Goal: Task Accomplishment & Management: Manage account settings

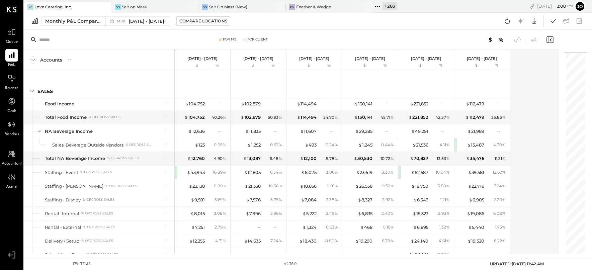
click at [105, 8] on icon at bounding box center [105, 6] width 3 height 3
click at [105, 8] on icon at bounding box center [108, 7] width 8 height 8
click at [107, 8] on icon at bounding box center [108, 6] width 3 height 3
click at [36, 8] on div "+ 287" at bounding box center [40, 6] width 15 height 8
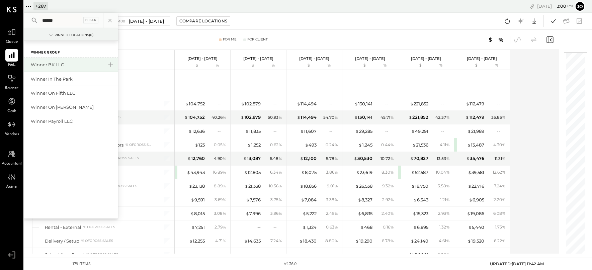
type input "******"
click at [68, 62] on div "Winner BK LLC" at bounding box center [67, 65] width 72 height 6
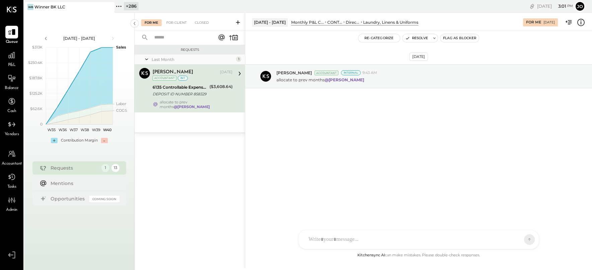
click at [170, 27] on div "For Me For Client Closed" at bounding box center [190, 22] width 110 height 18
click at [170, 22] on div "For Client" at bounding box center [176, 22] width 27 height 7
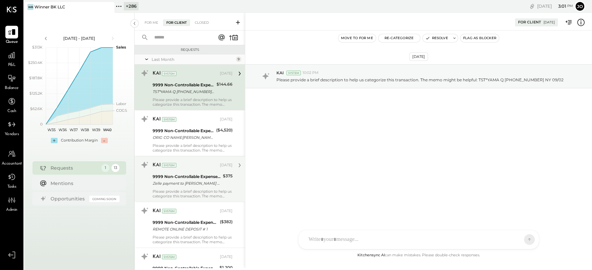
scroll to position [419, 0]
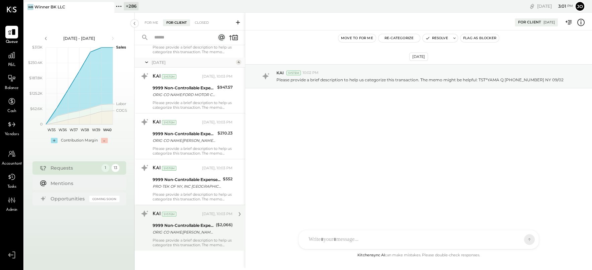
click at [197, 237] on div "KAI System [DATE], 10:03 PM 9999 Non-Controllable Expenses:Other Income and Exp…" at bounding box center [193, 227] width 80 height 39
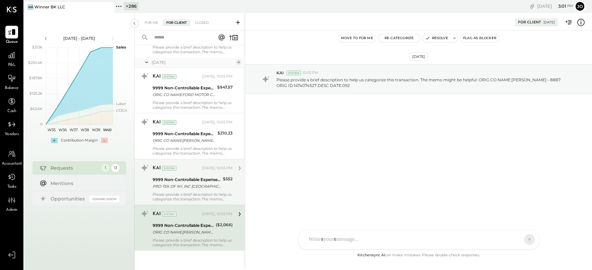
click at [183, 187] on div "PRO-TEK OF NY, INC [GEOGRAPHIC_DATA] NY 09/26" at bounding box center [187, 186] width 68 height 7
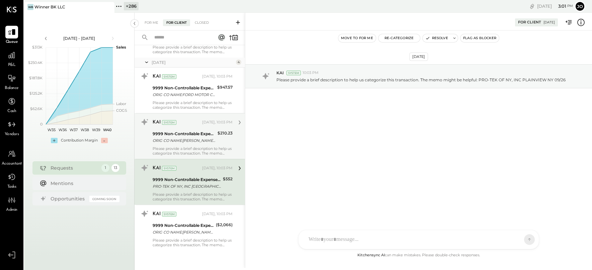
click at [181, 152] on div "Please provide a brief description to help us categorize this transaction. The …" at bounding box center [193, 150] width 80 height 9
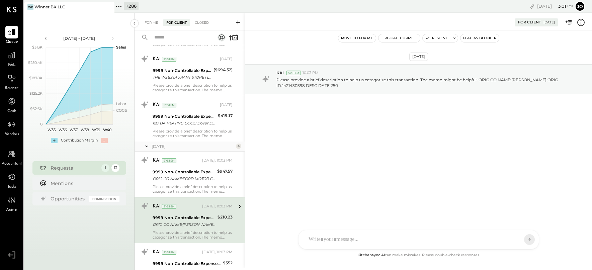
scroll to position [335, 0]
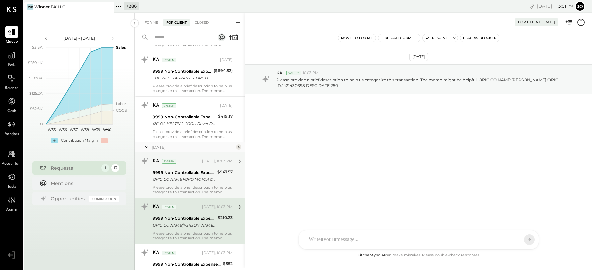
click at [169, 182] on div "ORIG CO NAME:FORD MOTOR CR ORIG ID:3534610001 DESC DATE:250" at bounding box center [184, 179] width 63 height 7
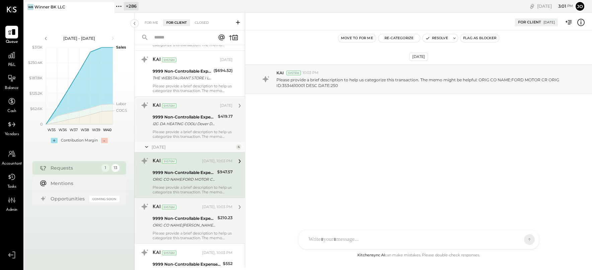
click at [169, 126] on div "I2G DA HEATING COOLI Dover DE 09/09" at bounding box center [184, 123] width 63 height 7
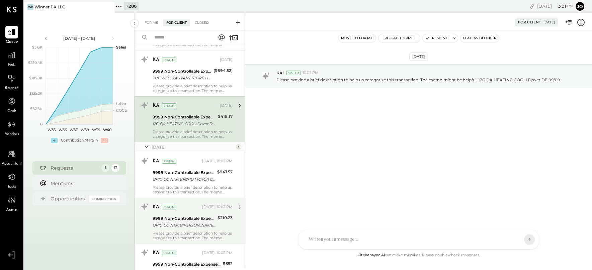
scroll to position [243, 0]
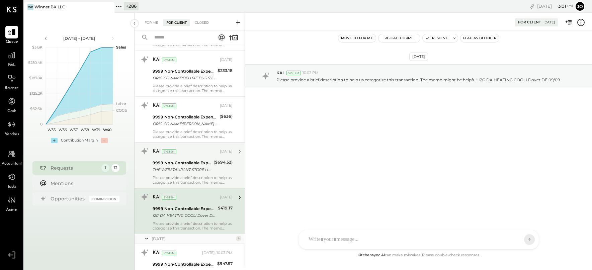
click at [171, 174] on div "KAI System [DATE] 9999 Non-Controllable Expenses:Other Income and Expenses:To B…" at bounding box center [193, 165] width 80 height 39
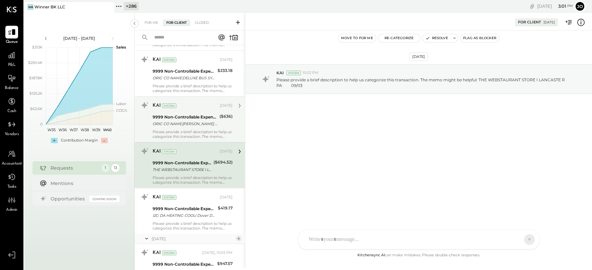
click at [174, 129] on div "KAI System [DATE] 9999 Non-Controllable Expenses:Other Income and Expenses:To B…" at bounding box center [193, 119] width 80 height 39
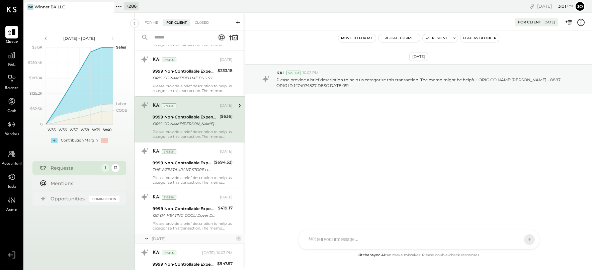
scroll to position [144, 0]
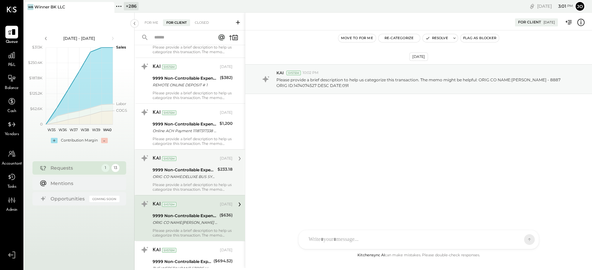
click at [175, 168] on div "9999 Non-Controllable Expenses:Other Income and Expenses:To Be Classified" at bounding box center [184, 170] width 63 height 7
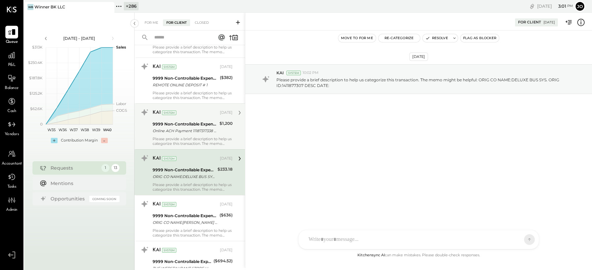
click at [175, 141] on div "Please provide a brief description to help us categorize this transaction. The …" at bounding box center [193, 141] width 80 height 9
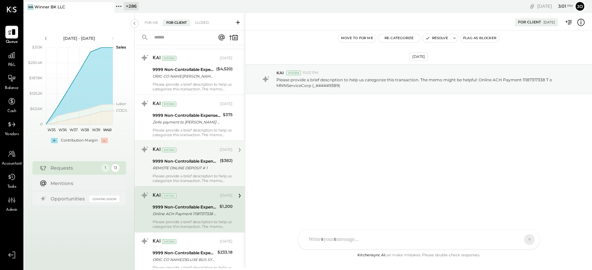
scroll to position [52, 0]
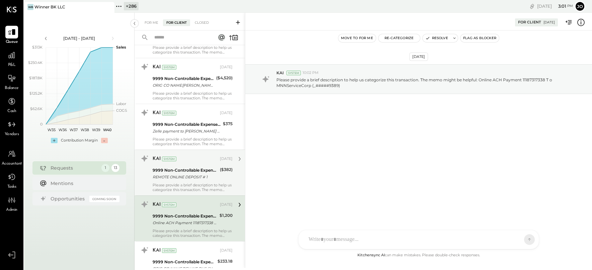
click at [176, 169] on div "9999 Non-Controllable Expenses:Other Income and Expenses:To Be Classified" at bounding box center [185, 170] width 65 height 7
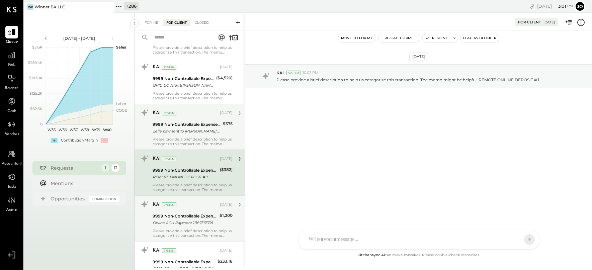
click at [176, 140] on div "Please provide a brief description to help us categorize this transaction. The …" at bounding box center [193, 141] width 80 height 9
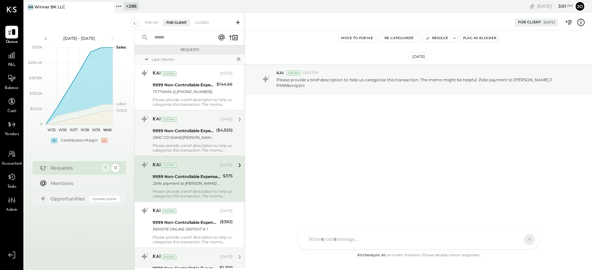
click at [177, 148] on div "Please provide a brief description to help us categorize this transaction. The …" at bounding box center [193, 147] width 80 height 9
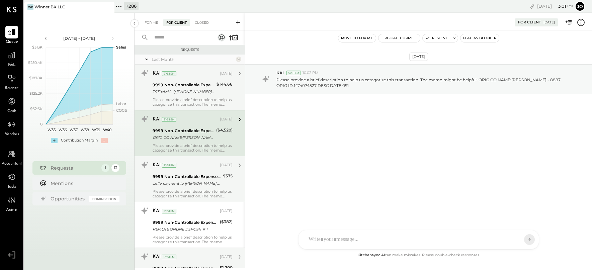
click at [177, 104] on div "Please provide a brief description to help us categorize this transaction. The …" at bounding box center [193, 101] width 80 height 9
